Goal: Register for event/course

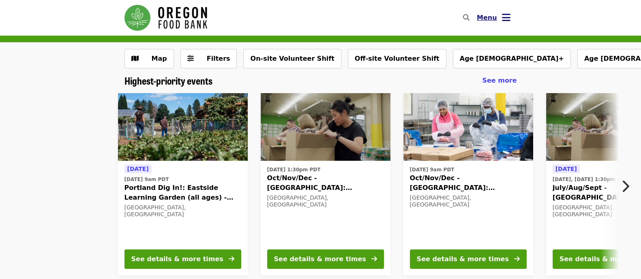
click at [504, 22] on icon "bars icon" at bounding box center [506, 18] width 9 height 12
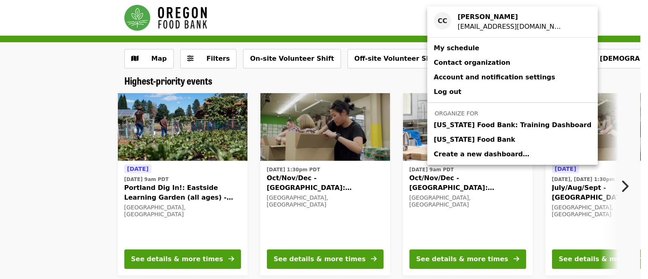
click at [474, 138] on span "[US_STATE] Food Bank" at bounding box center [474, 140] width 81 height 10
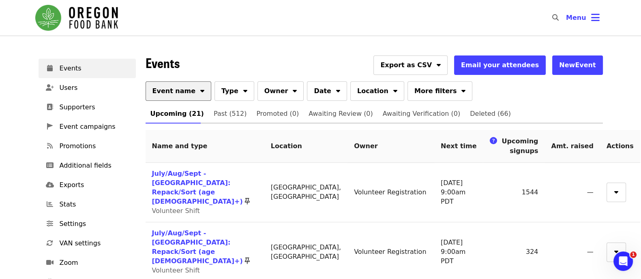
click at [180, 83] on button "Event name" at bounding box center [178, 90] width 66 height 19
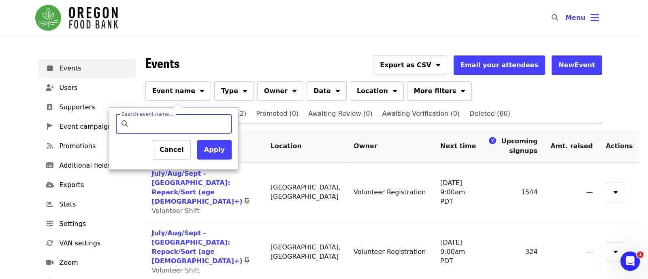
drag, startPoint x: 191, startPoint y: 124, endPoint x: 194, endPoint y: 134, distance: 10.8
click at [191, 124] on input "Search event name…" at bounding box center [181, 123] width 96 height 19
type input "*********"
click at [213, 149] on button "Apply" at bounding box center [214, 149] width 34 height 19
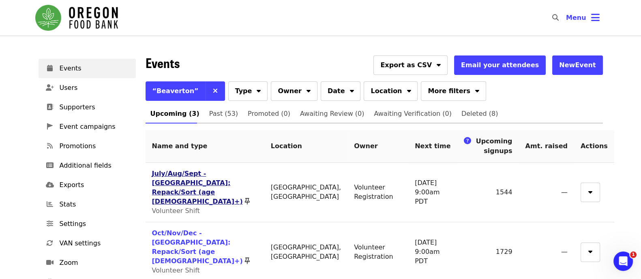
click at [202, 174] on link "July/Aug/Sept - [GEOGRAPHIC_DATA]: Repack/Sort (age [DEMOGRAPHIC_DATA]+)" at bounding box center [197, 188] width 91 height 36
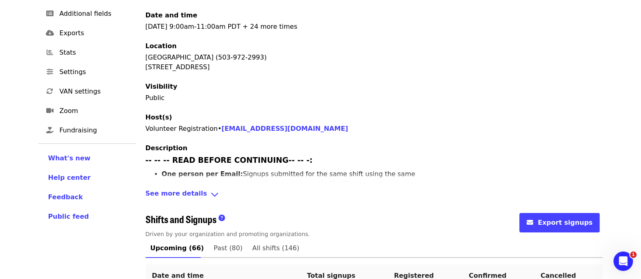
scroll to position [354, 0]
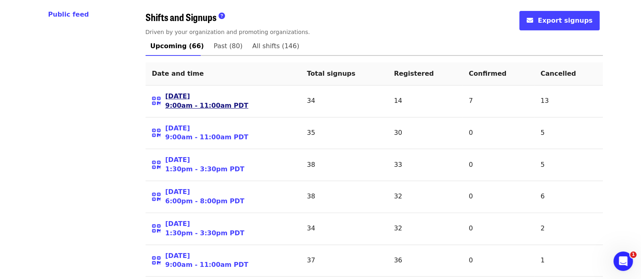
click at [192, 92] on link "[DATE] 9:00am - 11:00am PDT" at bounding box center [206, 101] width 83 height 19
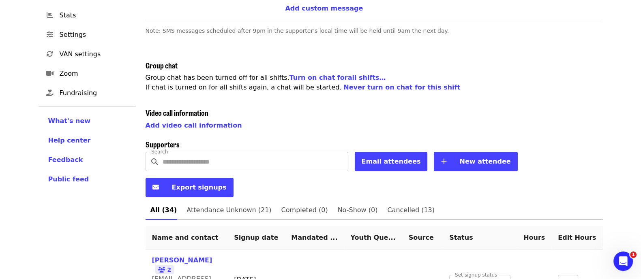
scroll to position [253, 0]
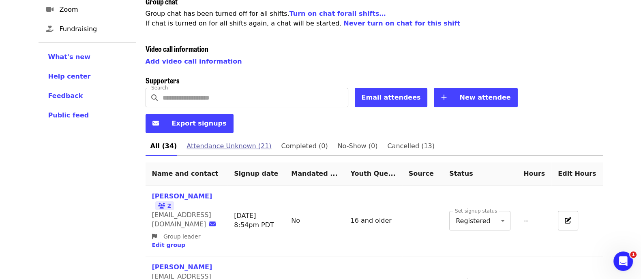
click at [227, 141] on span "Attendance Unknown (21)" at bounding box center [228, 146] width 85 height 11
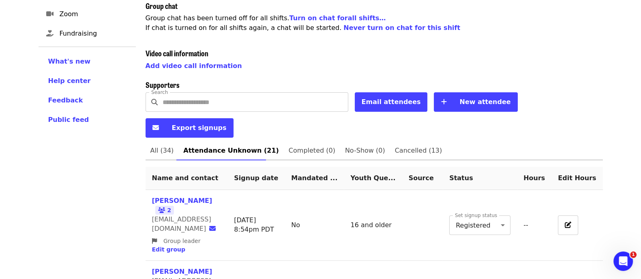
scroll to position [354, 0]
